Goal: Obtain resource: Download file/media

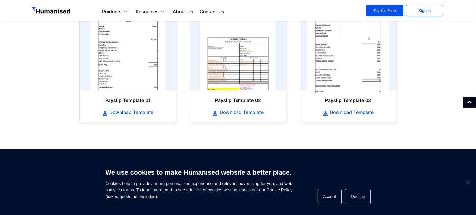
scroll to position [364, 0]
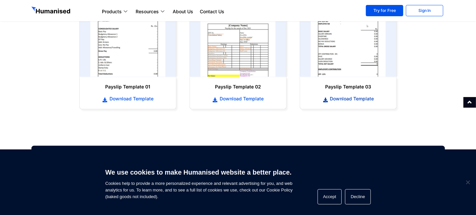
click at [361, 98] on span "Download Template" at bounding box center [352, 98] width 46 height 7
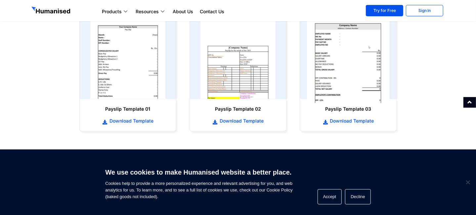
scroll to position [331, 0]
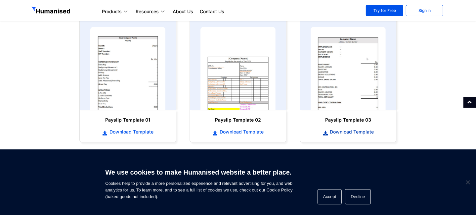
click at [359, 131] on span "Download Template" at bounding box center [352, 131] width 46 height 7
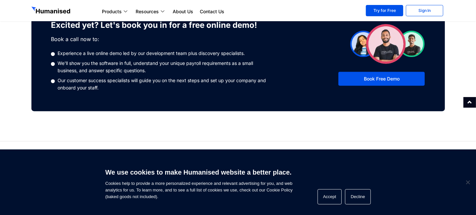
scroll to position [557, 0]
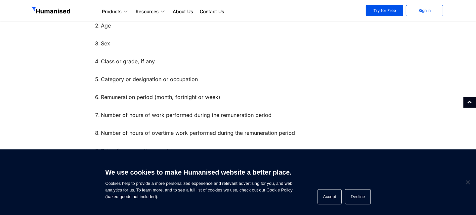
scroll to position [463, 0]
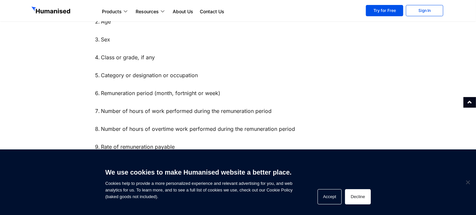
click at [355, 191] on button "Decline" at bounding box center [357, 196] width 25 height 15
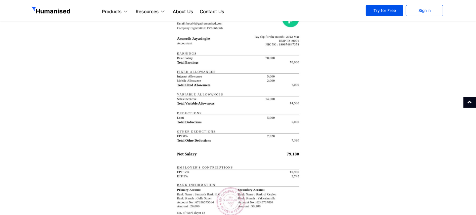
scroll to position [1224, 0]
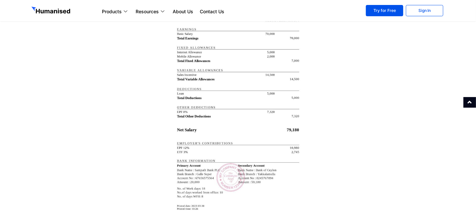
click at [231, 155] on img at bounding box center [238, 100] width 132 height 254
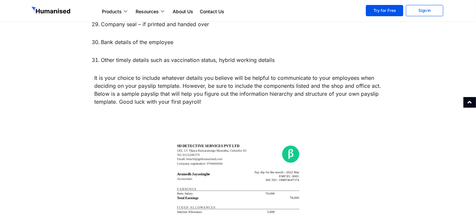
scroll to position [1121, 0]
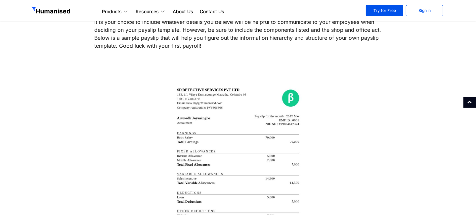
click at [194, 126] on img at bounding box center [238, 203] width 132 height 254
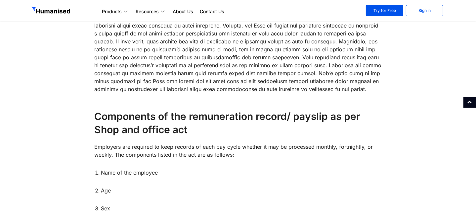
scroll to position [294, 0]
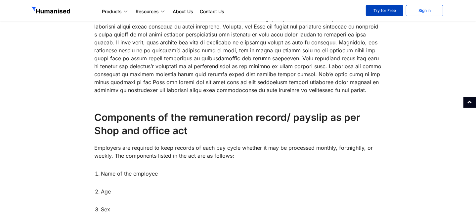
click at [387, 9] on link "Try for Free" at bounding box center [384, 10] width 37 height 11
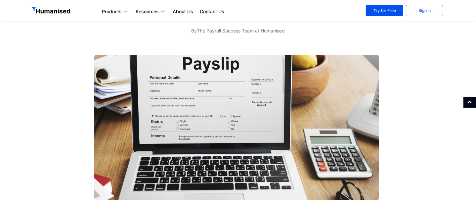
scroll to position [0, 0]
